Goal: Find specific page/section: Find specific page/section

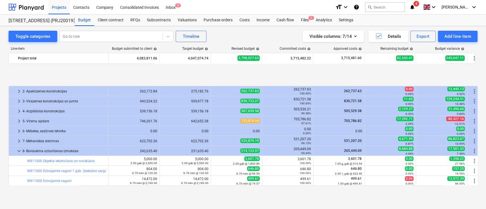
scroll to position [225, 0]
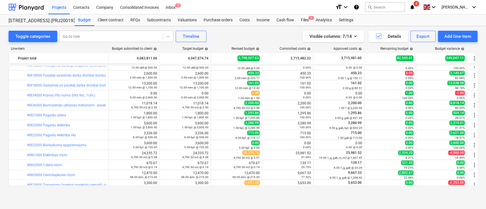
click at [425, 9] on div "Projects list fetching failed" at bounding box center [406, 6] width 154 height 12
click at [423, 6] on div "Projects list fetching failed" at bounding box center [406, 6] width 154 height 12
click at [421, 9] on div "Projects list fetching failed" at bounding box center [406, 6] width 154 height 12
click at [422, 6] on div "Projects list fetching failed" at bounding box center [406, 6] width 154 height 12
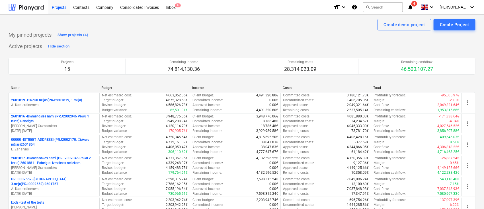
click at [413, 7] on icon "notifications" at bounding box center [410, 7] width 6 height 7
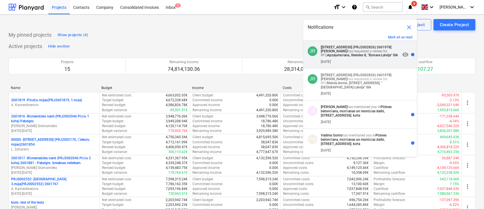
click at [369, 49] on strong "[[STREET_ADDRESS] (PRJ2002826) 2601978]" at bounding box center [356, 47] width 71 height 4
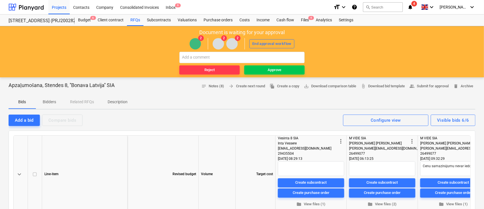
type textarea "x"
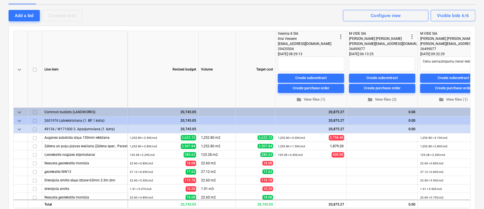
scroll to position [98, 0]
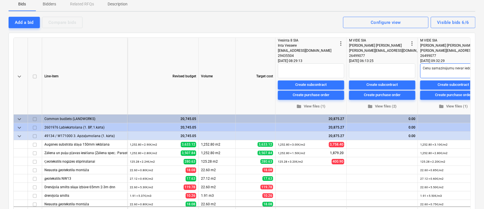
click at [448, 70] on textarea "Cenu samazinājumu nevar iedot." at bounding box center [453, 70] width 66 height 15
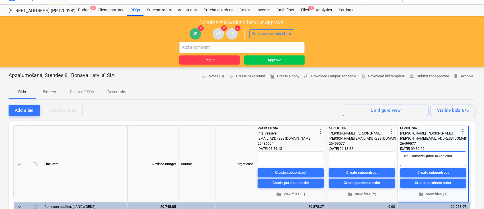
scroll to position [0, 0]
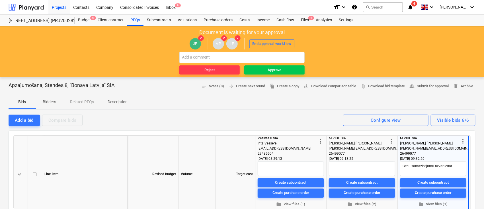
click at [409, 46] on div "JR 2 MP 2 LE 2 End approval workflow" at bounding box center [242, 44] width 478 height 16
click at [61, 4] on div "Projects" at bounding box center [58, 7] width 21 height 15
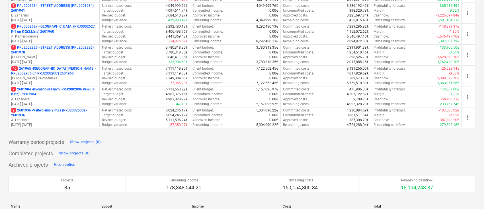
scroll to position [295, 0]
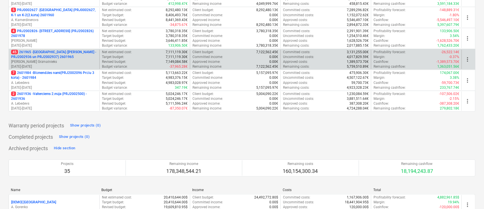
click at [64, 52] on p "45 261965 - [GEOGRAPHIC_DATA] ([PERSON_NAME] - PRJ2002936 un PRJ2002937) 2601965" at bounding box center [54, 55] width 86 height 10
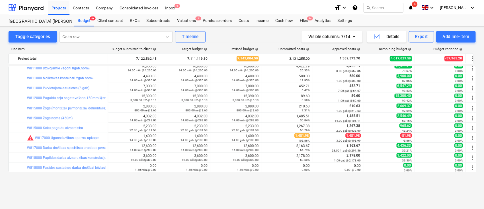
scroll to position [472, 0]
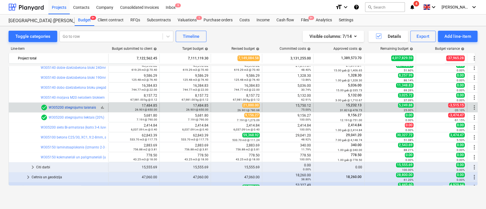
click at [93, 106] on link "W305200 stiegrojums taisnais" at bounding box center [72, 108] width 47 height 4
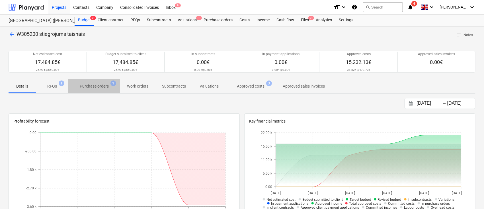
click at [96, 86] on p "Purchase orders" at bounding box center [94, 86] width 29 height 6
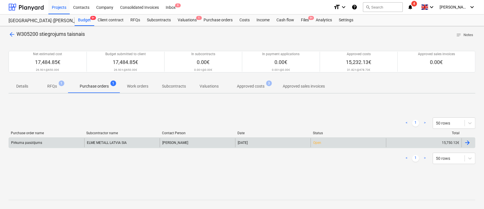
click at [29, 141] on div "Pirkuma pasūtījums" at bounding box center [26, 143] width 31 height 4
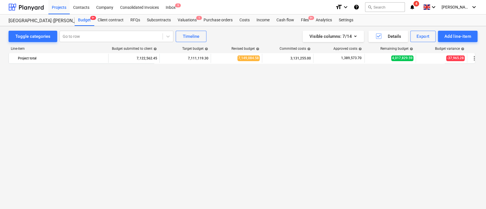
scroll to position [472, 0]
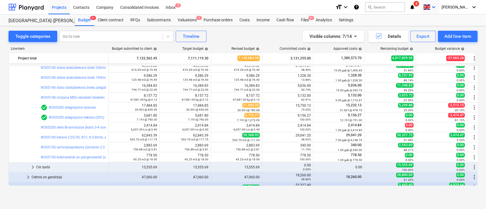
click at [430, 8] on span at bounding box center [426, 7] width 7 height 5
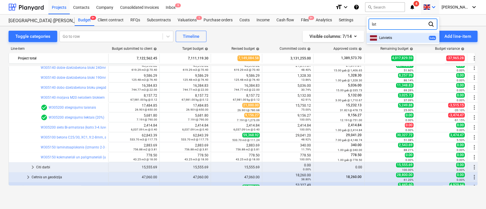
type input "latv"
click at [405, 41] on div "Latvietis beta" at bounding box center [402, 38] width 73 height 10
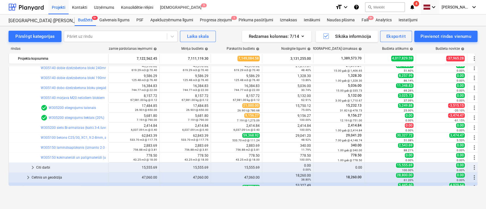
click at [321, 9] on div "Projekti Kontakti Uzņēmums Konsolidētie rēķini Iesūtne 9" at bounding box center [189, 7] width 282 height 14
